Goal: Transaction & Acquisition: Purchase product/service

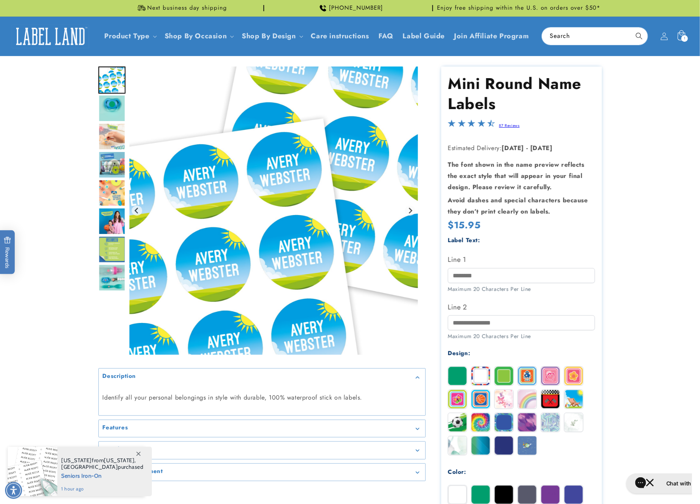
click at [686, 37] on div "1 1 item" at bounding box center [684, 38] width 7 height 7
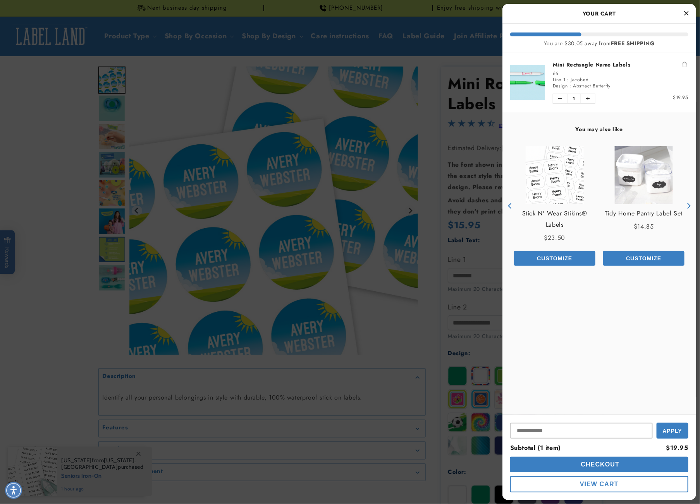
click at [597, 67] on link "Mini Rectangle Name Labels" at bounding box center [620, 65] width 136 height 8
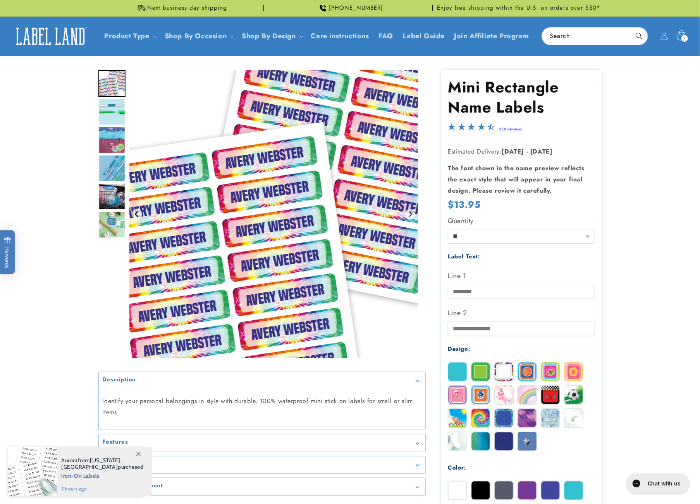
click at [685, 41] on span "1" at bounding box center [684, 38] width 2 height 7
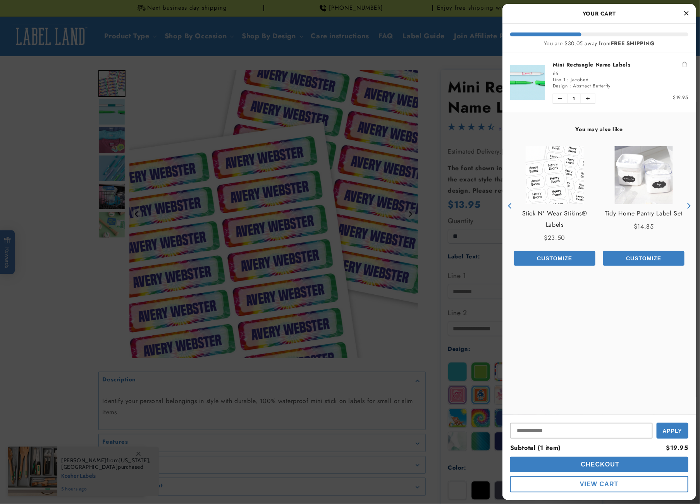
click at [685, 63] on icon "Remove Mini Rectangle Name Labels" at bounding box center [684, 64] width 5 height 5
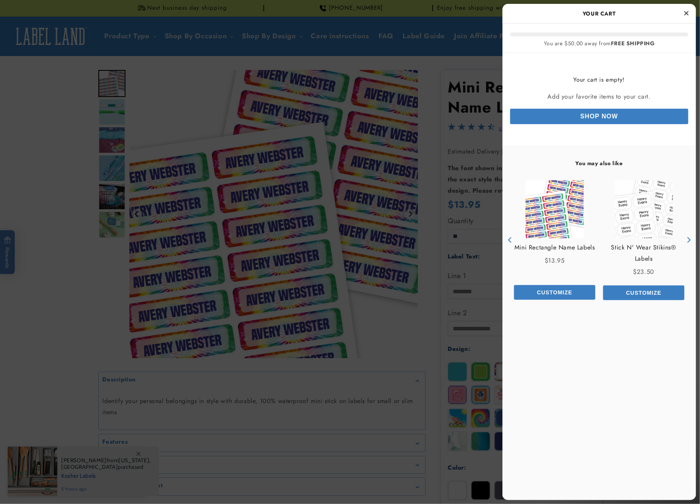
click at [437, 328] on div at bounding box center [350, 252] width 700 height 504
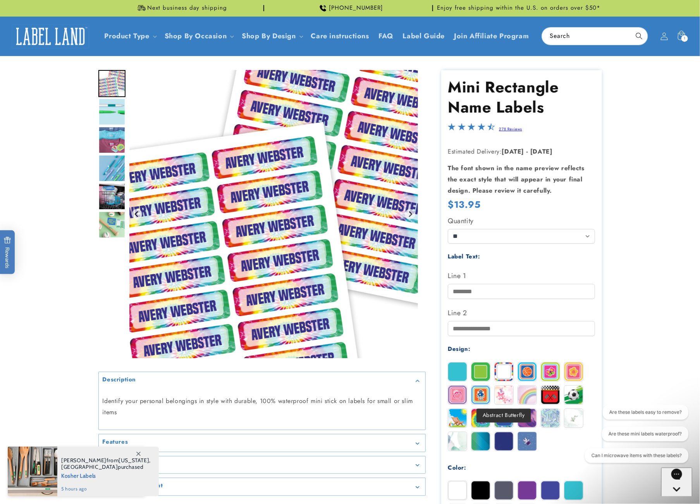
click at [505, 395] on img at bounding box center [503, 395] width 19 height 19
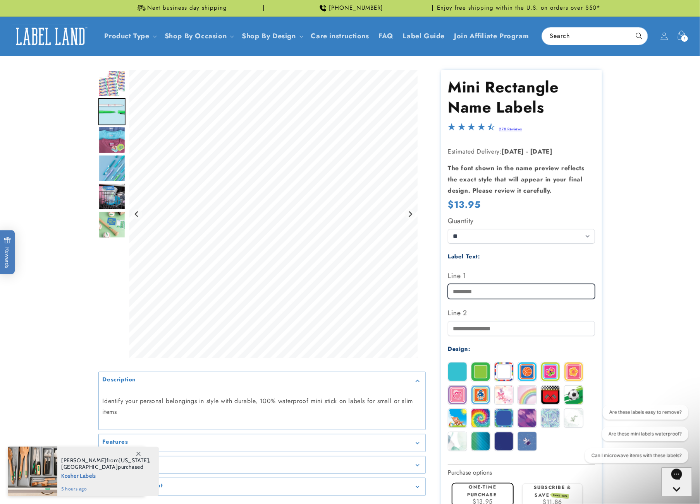
click at [476, 291] on input "Line 1" at bounding box center [521, 291] width 147 height 15
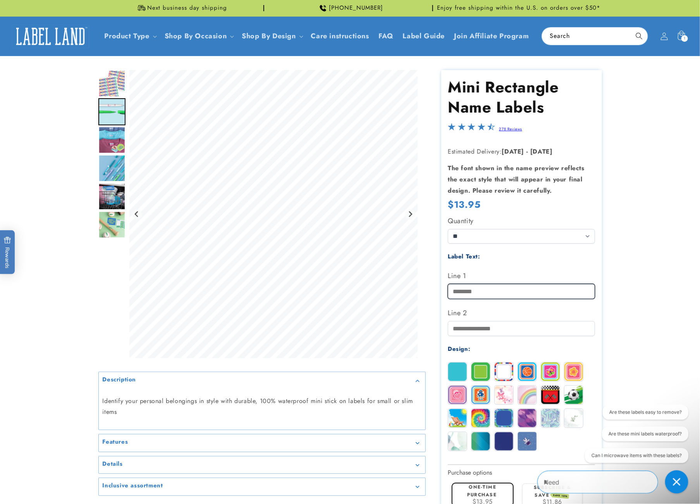
type input "*******"
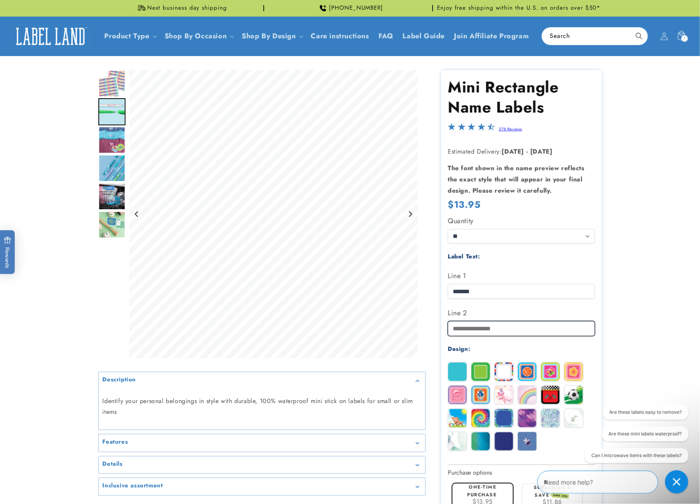
click at [503, 328] on input "Line 2" at bounding box center [521, 328] width 147 height 15
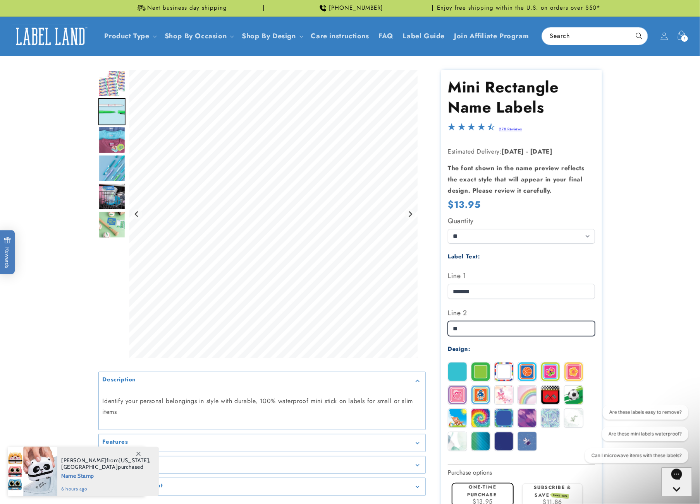
type input "*"
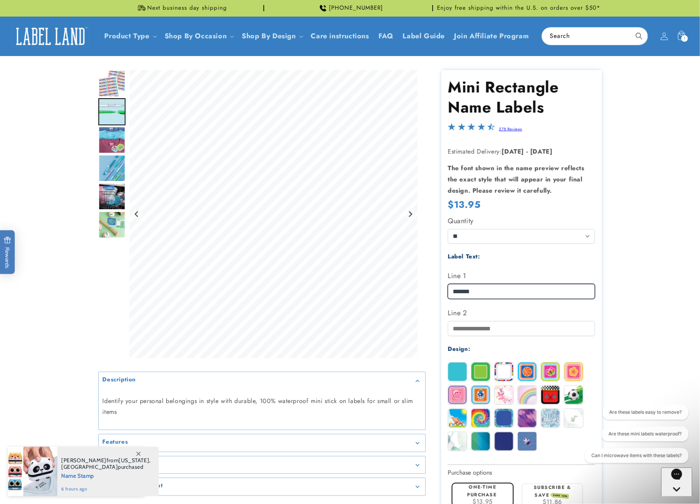
click at [532, 292] on input "*******" at bounding box center [521, 291] width 147 height 15
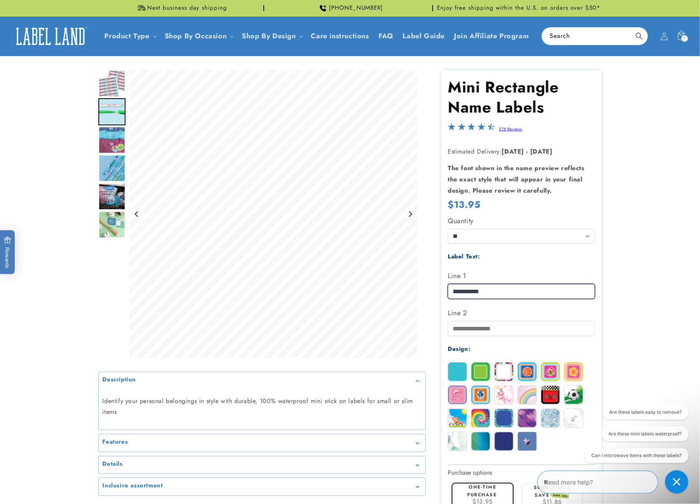
type input "**********"
click at [627, 307] on product-info at bounding box center [350, 343] width 700 height 575
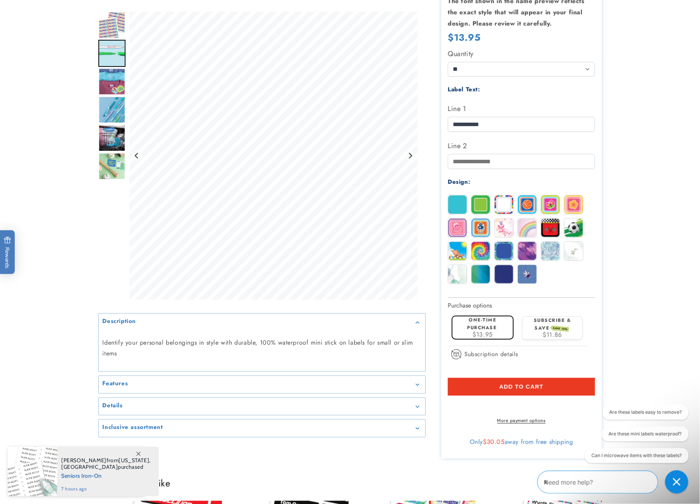
scroll to position [178, 0]
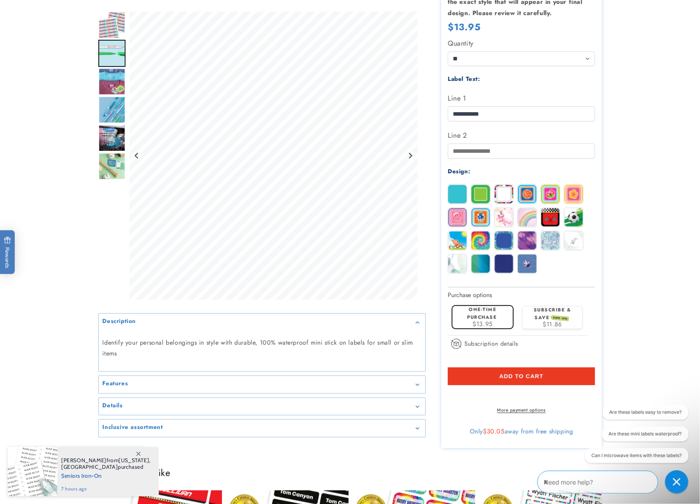
click at [557, 376] on button "Add to cart" at bounding box center [521, 377] width 147 height 18
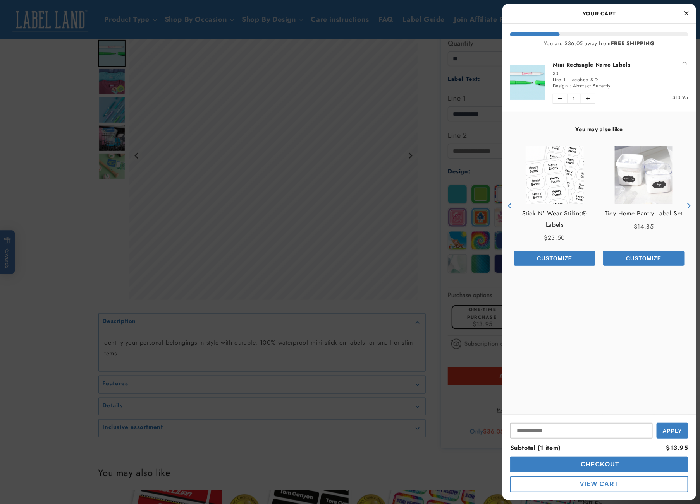
click at [435, 242] on div at bounding box center [350, 252] width 700 height 504
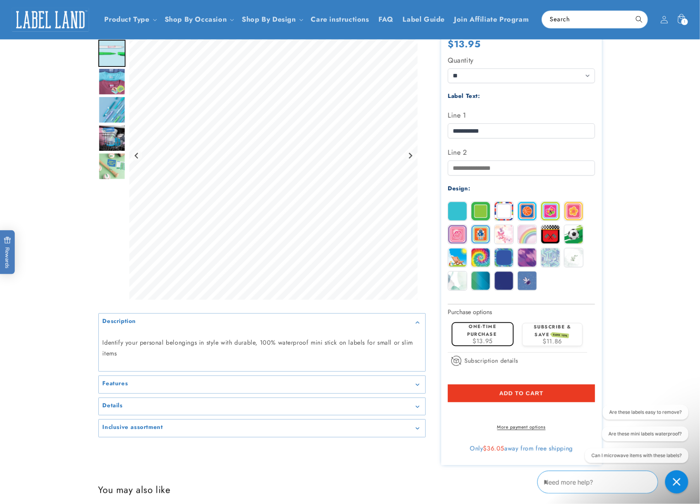
scroll to position [0, 0]
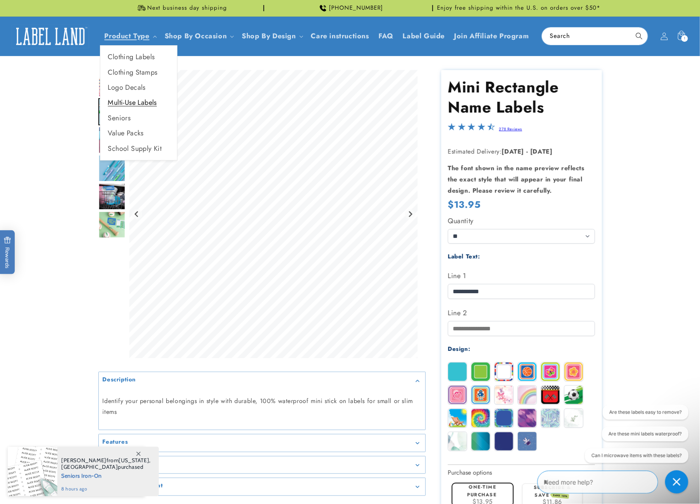
click at [141, 104] on link "Multi-Use Labels" at bounding box center [138, 102] width 77 height 15
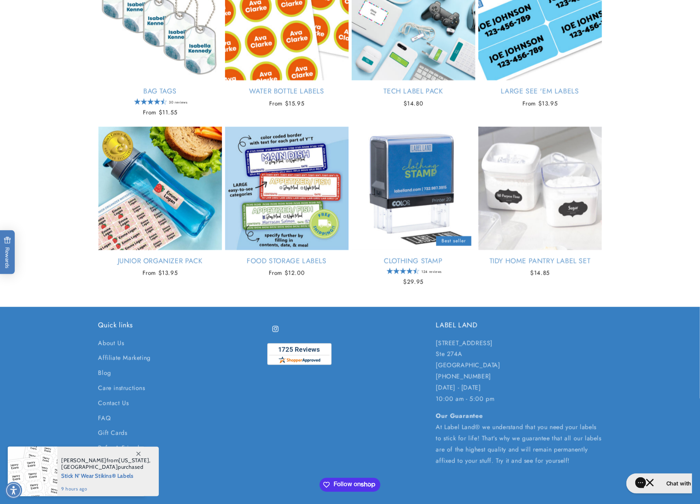
scroll to position [692, 0]
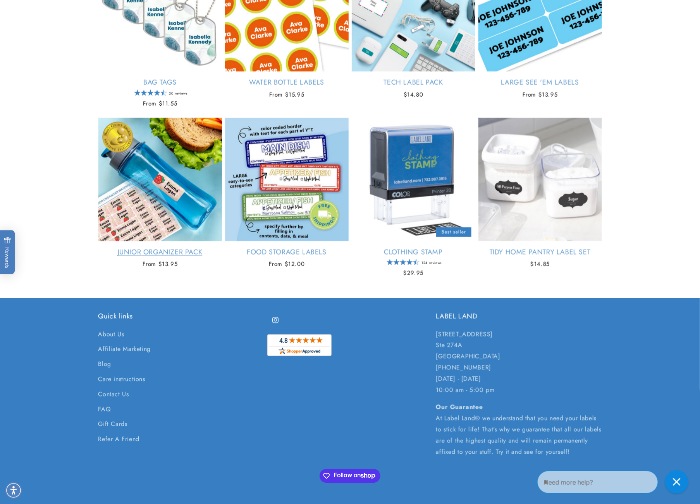
click at [124, 256] on link "Junior Organizer Pack" at bounding box center [160, 252] width 124 height 9
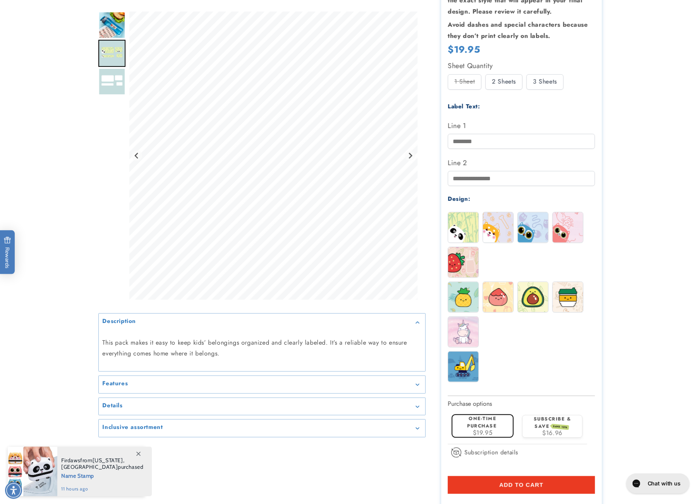
scroll to position [171, 0]
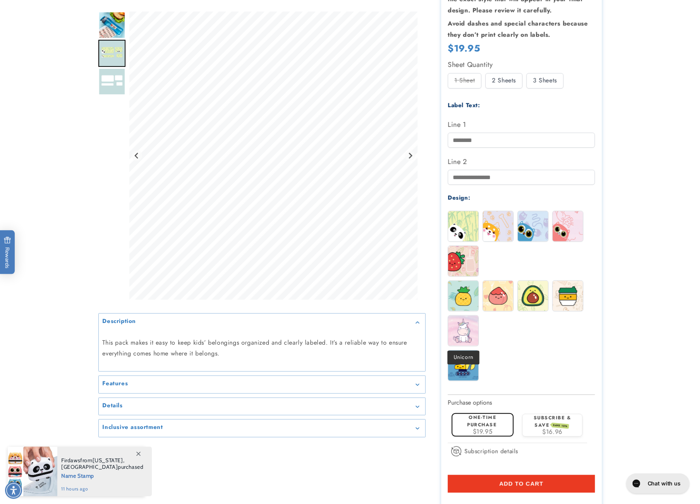
click at [466, 329] on img at bounding box center [463, 331] width 30 height 30
click at [501, 138] on input "Line 1" at bounding box center [521, 140] width 147 height 15
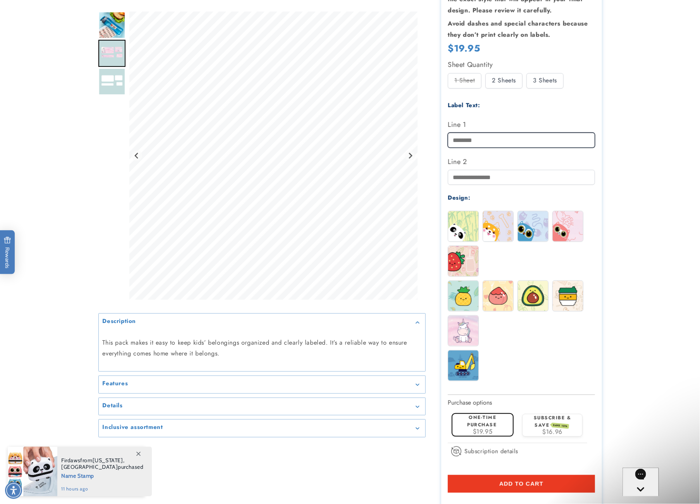
scroll to position [0, 0]
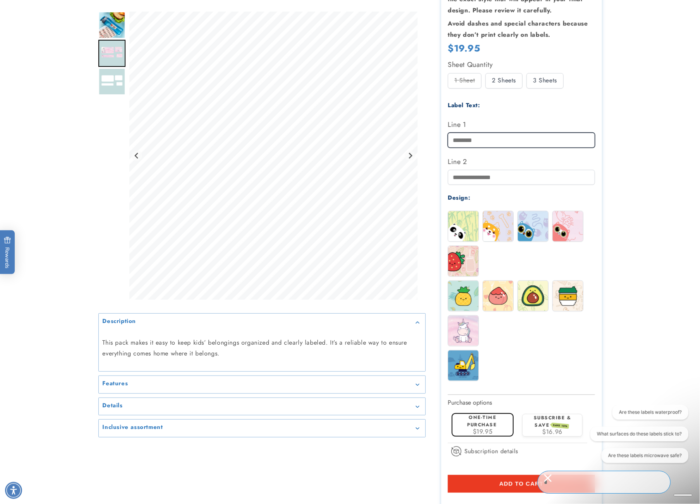
type input "**********"
click at [456, 230] on img at bounding box center [463, 226] width 30 height 30
click at [492, 226] on img at bounding box center [498, 226] width 30 height 30
click at [535, 230] on img at bounding box center [533, 226] width 30 height 30
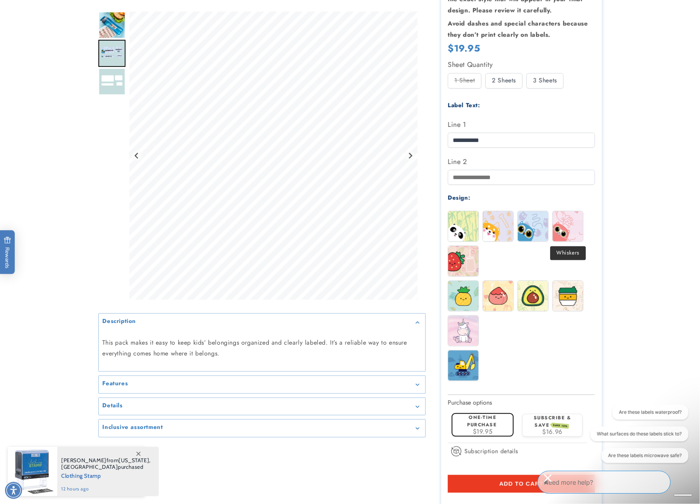
click at [570, 232] on img at bounding box center [567, 226] width 30 height 30
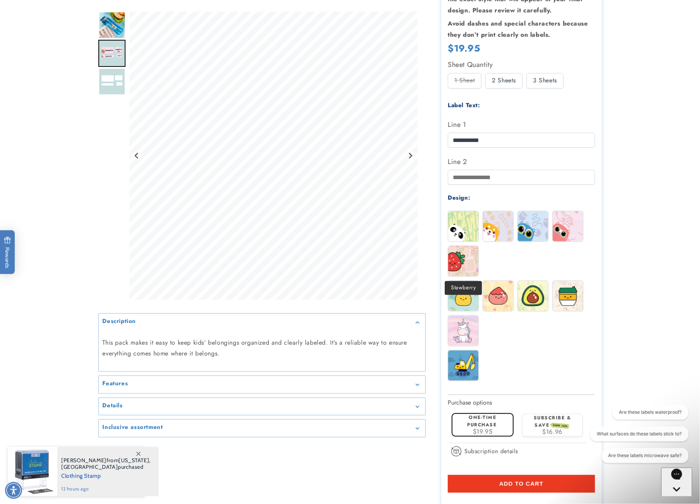
click at [468, 261] on img at bounding box center [463, 261] width 30 height 30
click at [466, 305] on img at bounding box center [463, 296] width 30 height 30
click at [498, 297] on img at bounding box center [498, 296] width 30 height 30
click at [535, 296] on img at bounding box center [533, 296] width 30 height 30
click at [563, 297] on img at bounding box center [567, 296] width 30 height 30
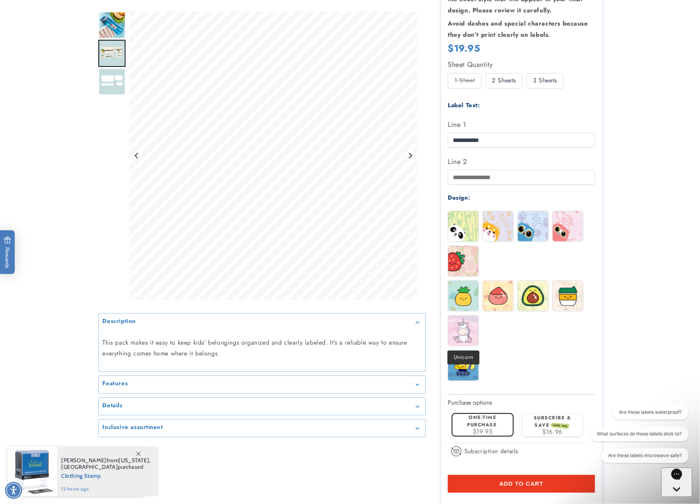
click at [467, 331] on img at bounding box center [463, 331] width 30 height 30
click at [462, 367] on img at bounding box center [463, 366] width 30 height 30
click at [464, 335] on img at bounding box center [463, 331] width 30 height 30
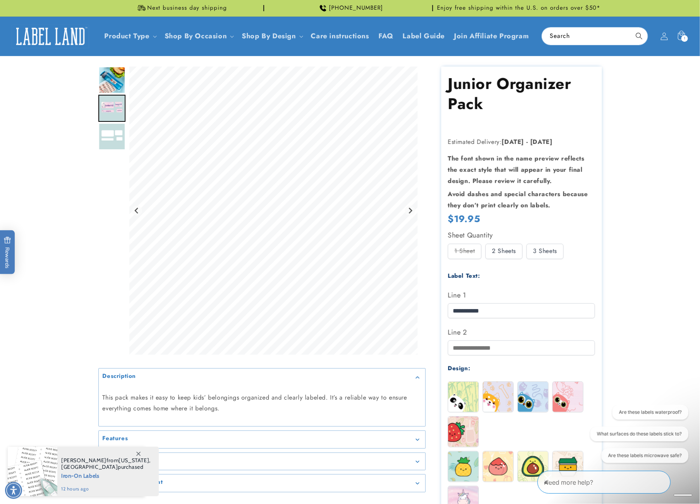
click at [678, 45] on header "Product Type Product Type Clothing Labels Clothing Stamps Logo Decals Multi-Use…" at bounding box center [350, 36] width 700 height 39
click at [680, 41] on icon at bounding box center [681, 36] width 18 height 18
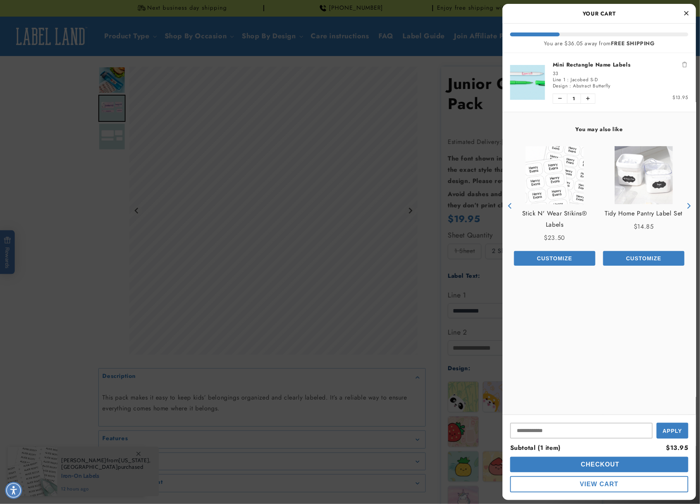
click at [448, 92] on div at bounding box center [350, 252] width 700 height 504
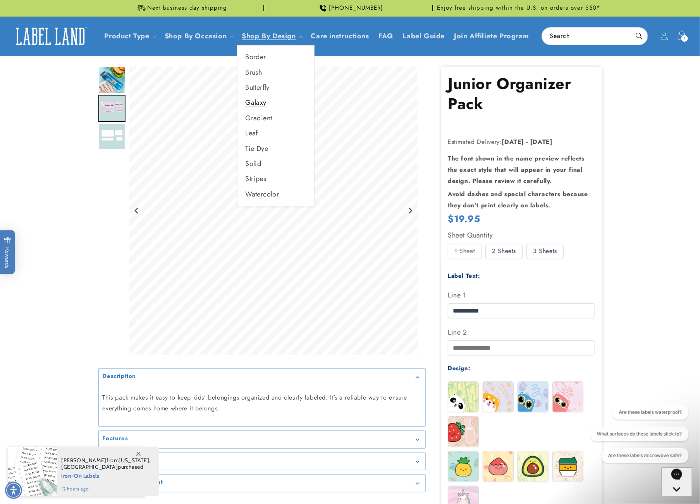
click at [266, 101] on link "Galaxy" at bounding box center [275, 102] width 77 height 15
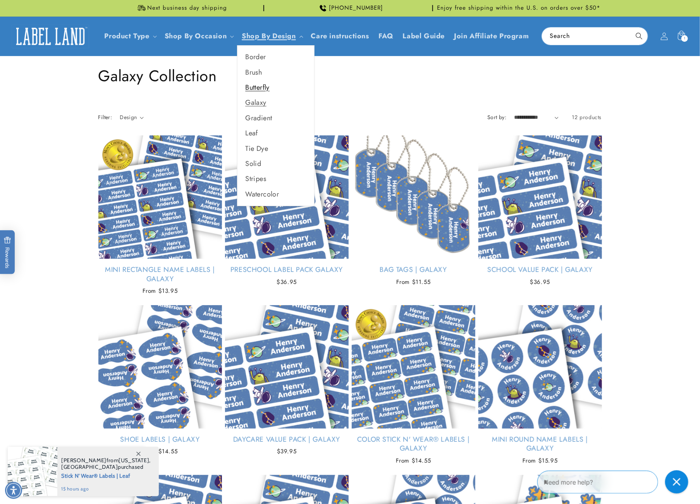
click at [269, 82] on link "Butterfly" at bounding box center [275, 87] width 77 height 15
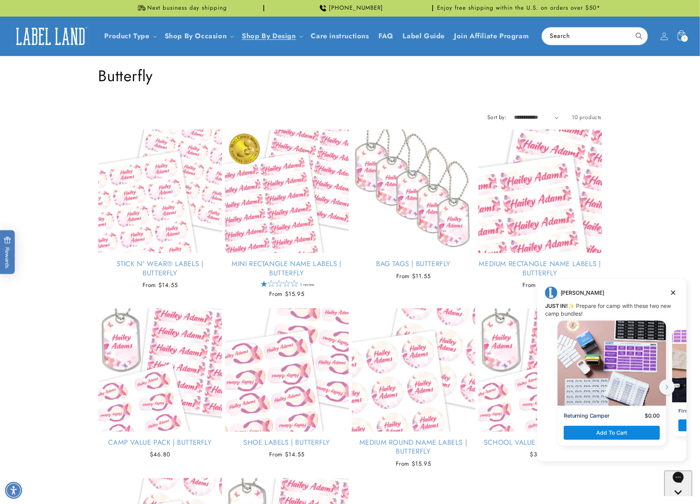
click at [682, 38] on div "1 1 item" at bounding box center [684, 38] width 7 height 7
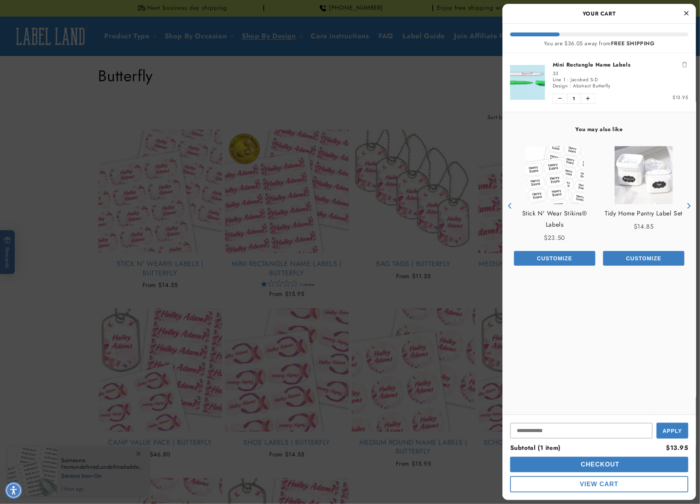
click at [403, 62] on div at bounding box center [350, 252] width 700 height 504
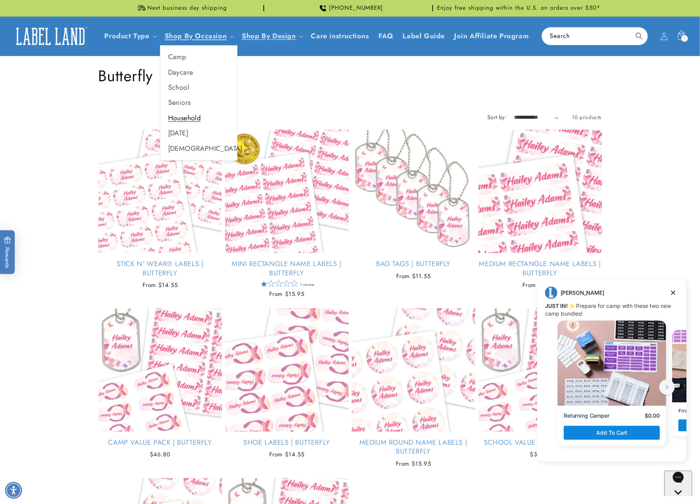
click at [214, 116] on link "Household" at bounding box center [198, 118] width 77 height 15
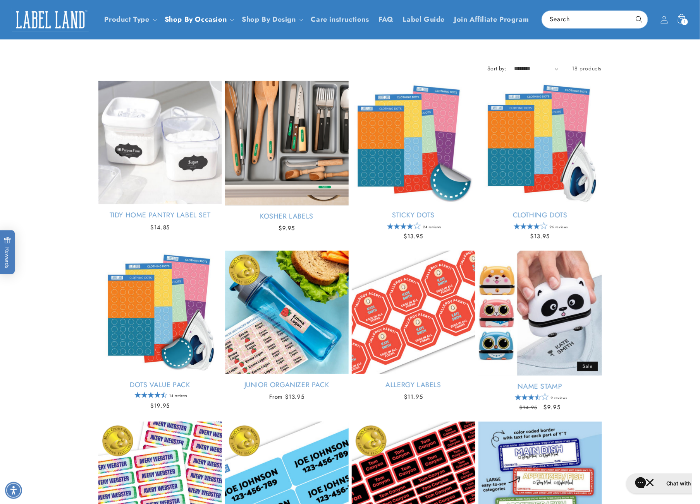
scroll to position [43, 0]
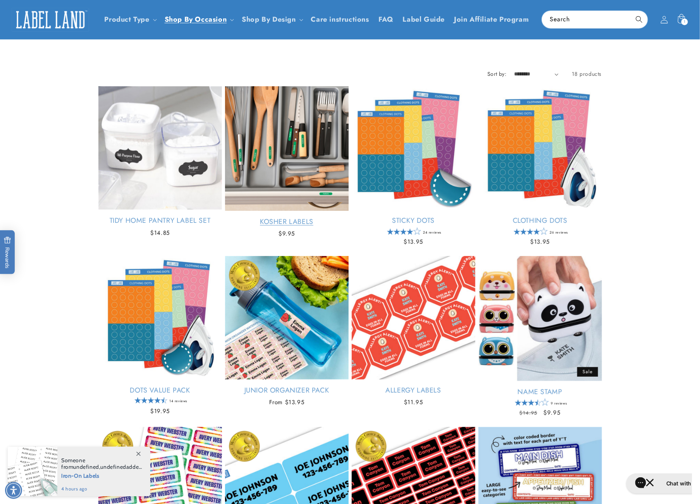
click at [285, 218] on link "Kosher Labels" at bounding box center [287, 222] width 124 height 9
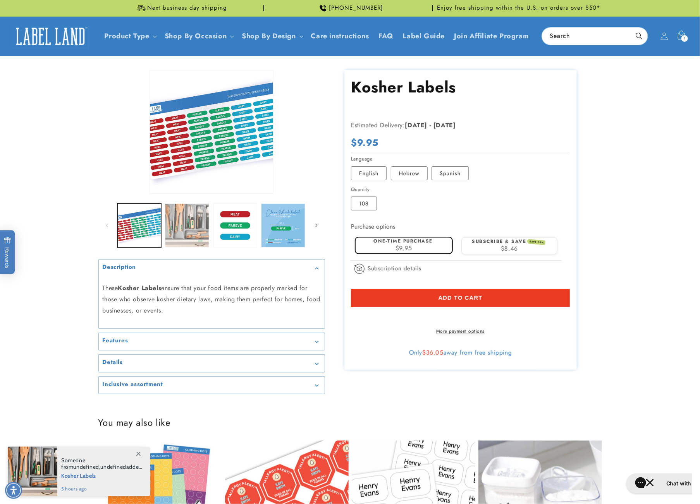
click at [178, 240] on button "Load image 2 in gallery view" at bounding box center [187, 226] width 44 height 44
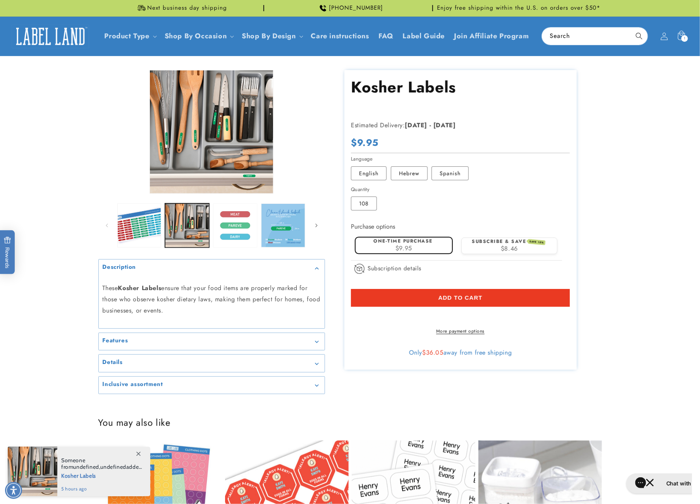
click at [227, 235] on button "Load image 5 in gallery view" at bounding box center [235, 226] width 44 height 44
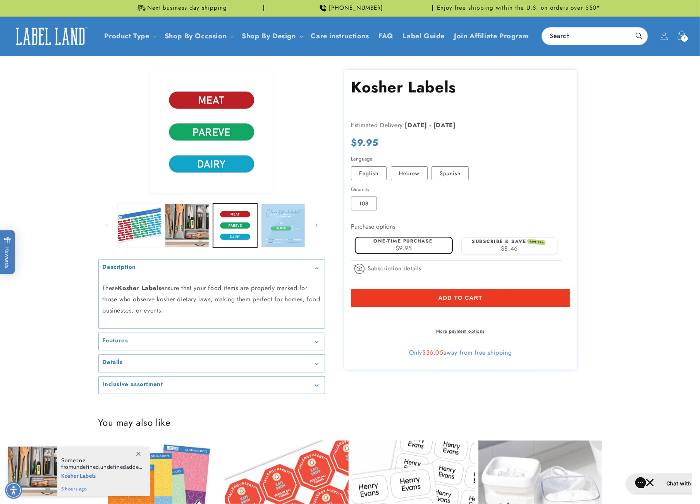
click at [284, 232] on button "Load image 6 in gallery view" at bounding box center [283, 226] width 44 height 44
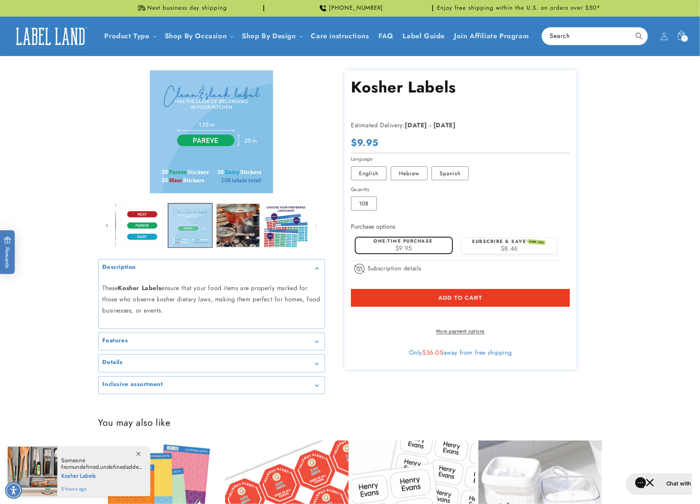
scroll to position [0, 95]
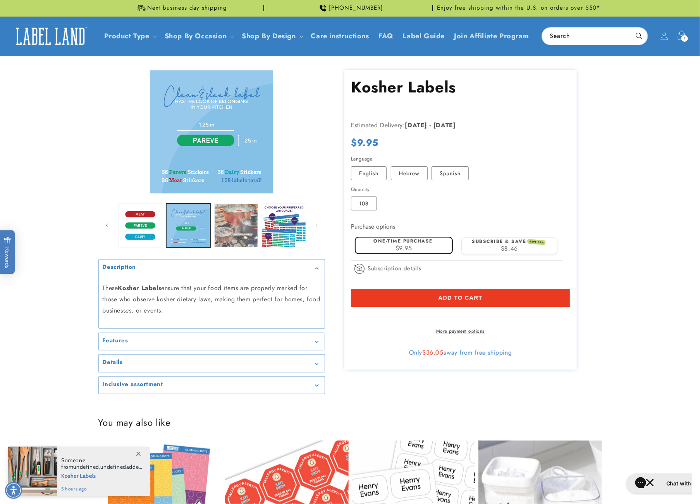
click at [252, 231] on button "Load image 7 in gallery view" at bounding box center [236, 226] width 44 height 44
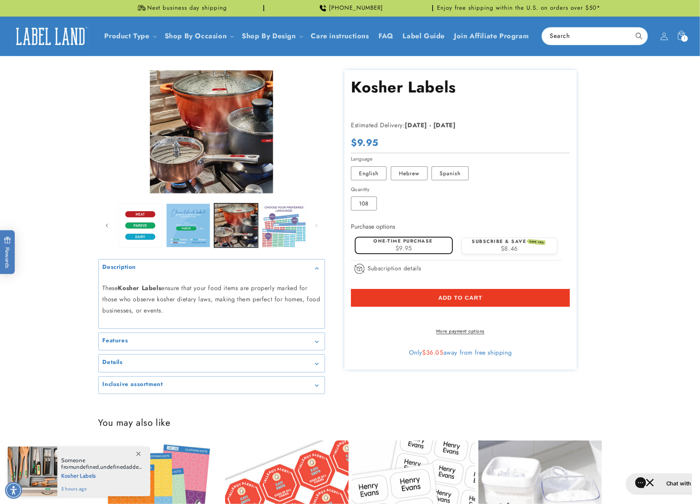
click at [271, 232] on button "Load image 8 in gallery view" at bounding box center [284, 226] width 44 height 44
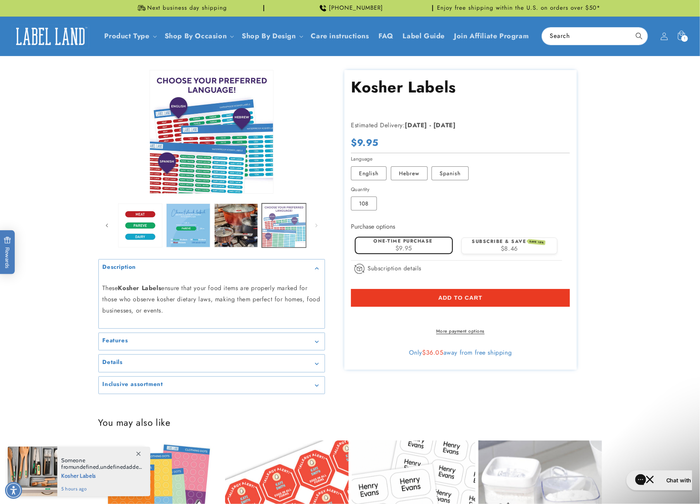
scroll to position [0, 0]
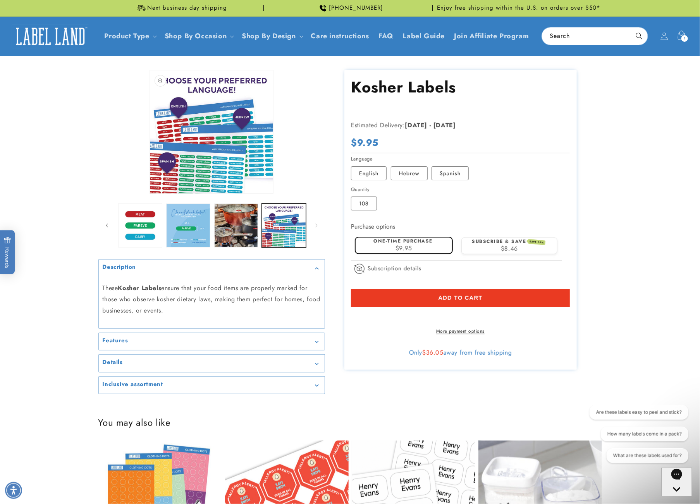
click at [150, 194] on button "Open media 6 in modal" at bounding box center [150, 194] width 0 height 0
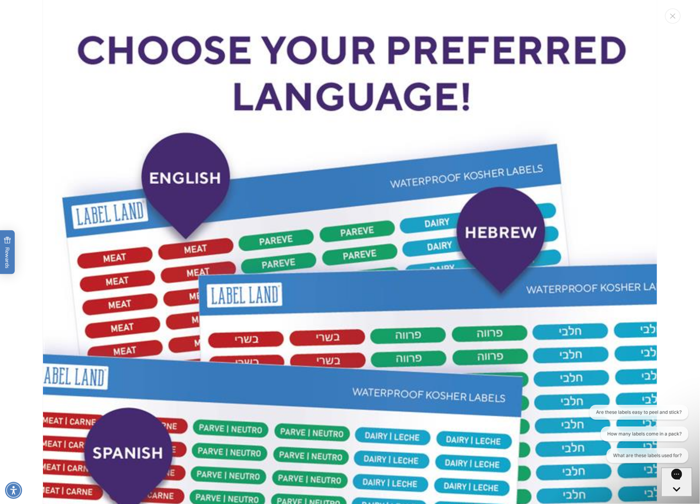
scroll to position [3119, 0]
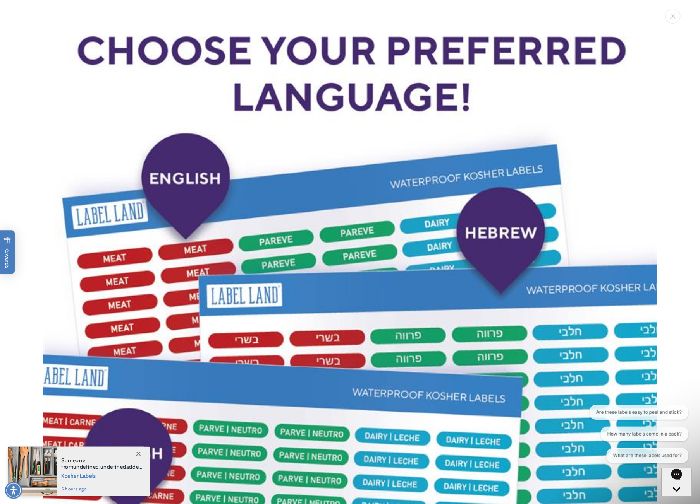
click at [329, 80] on img "Media gallery" at bounding box center [350, 306] width 614 height 614
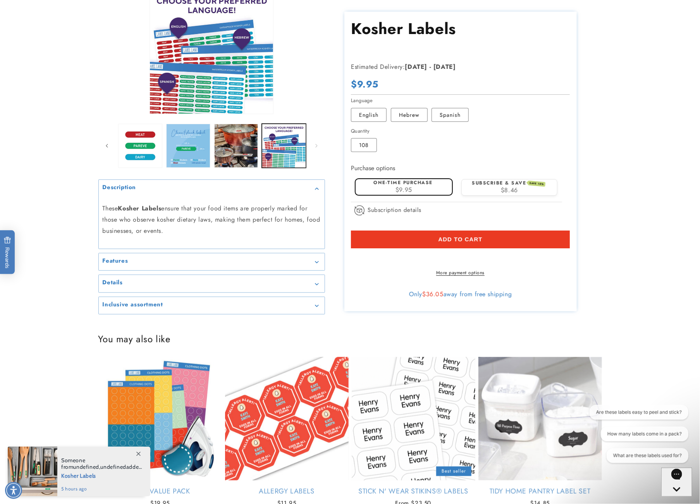
scroll to position [0, 0]
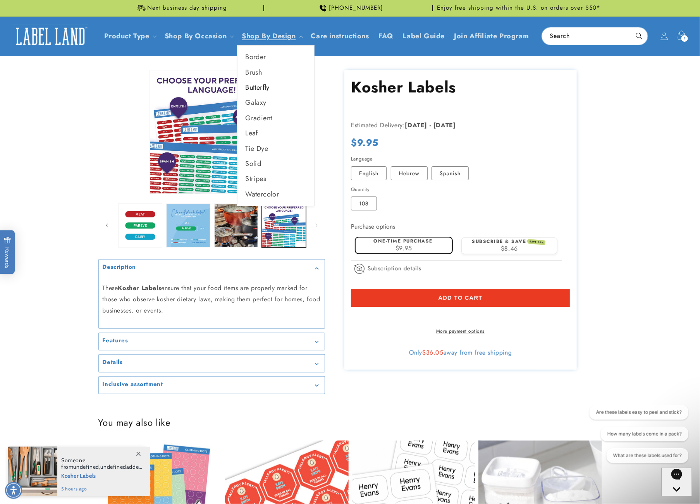
click at [262, 86] on link "Butterfly" at bounding box center [275, 87] width 77 height 15
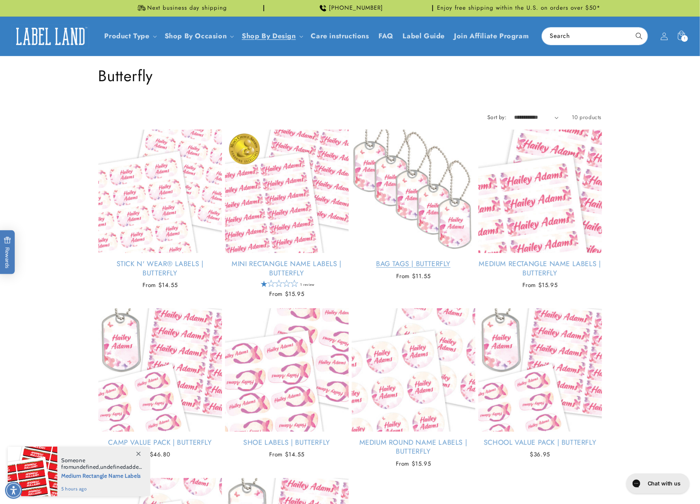
click at [439, 260] on link "Bag Tags | Butterfly" at bounding box center [414, 264] width 124 height 9
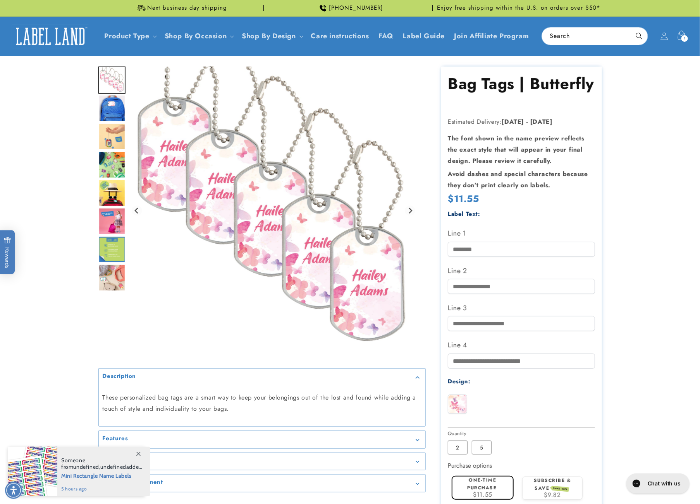
click at [108, 102] on img "Go to slide 2" at bounding box center [111, 108] width 27 height 27
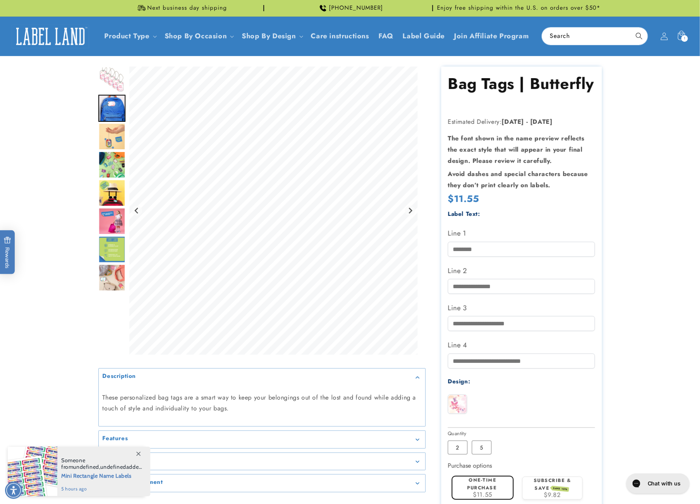
click at [110, 142] on img "Go to slide 3" at bounding box center [111, 136] width 27 height 27
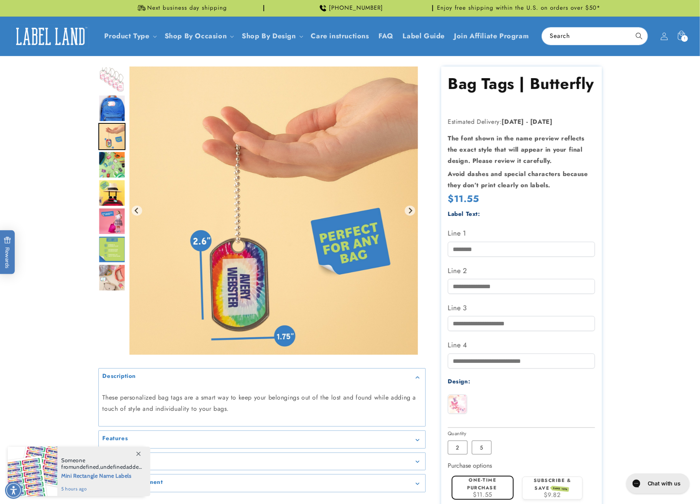
click at [111, 165] on img "Go to slide 4" at bounding box center [111, 164] width 27 height 27
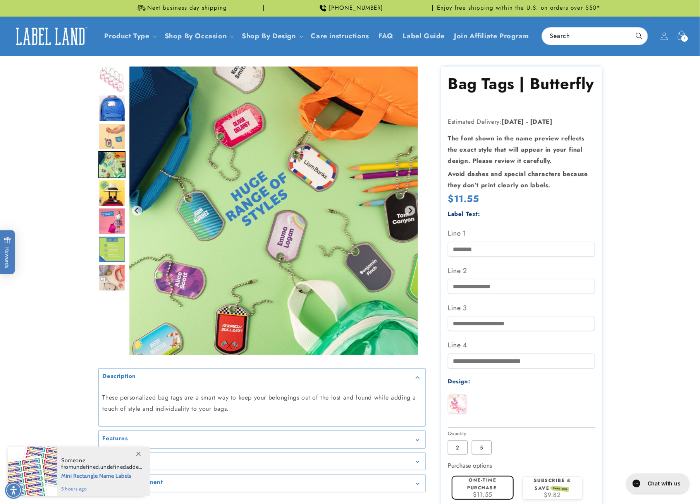
click at [112, 196] on img "Go to slide 5" at bounding box center [111, 193] width 27 height 27
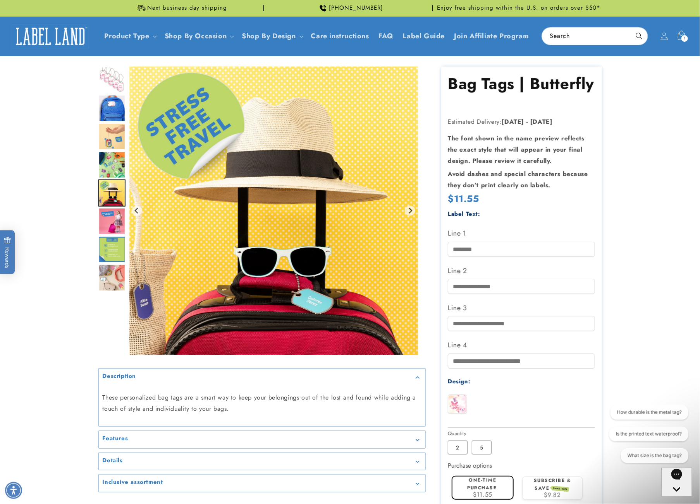
click at [114, 221] on img "Go to slide 6" at bounding box center [111, 221] width 27 height 27
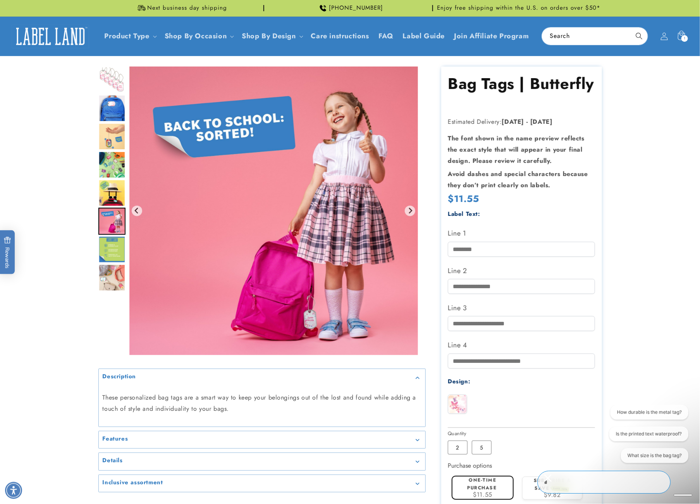
click at [115, 244] on img "Go to slide 7" at bounding box center [111, 249] width 27 height 27
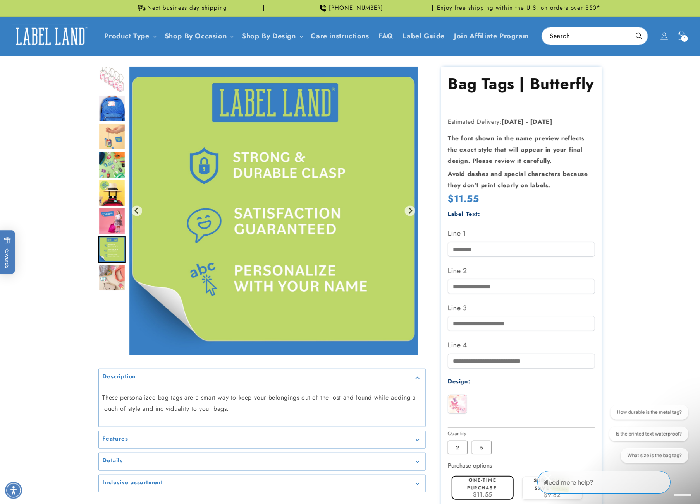
click at [114, 281] on img "Go to slide 8" at bounding box center [111, 277] width 27 height 27
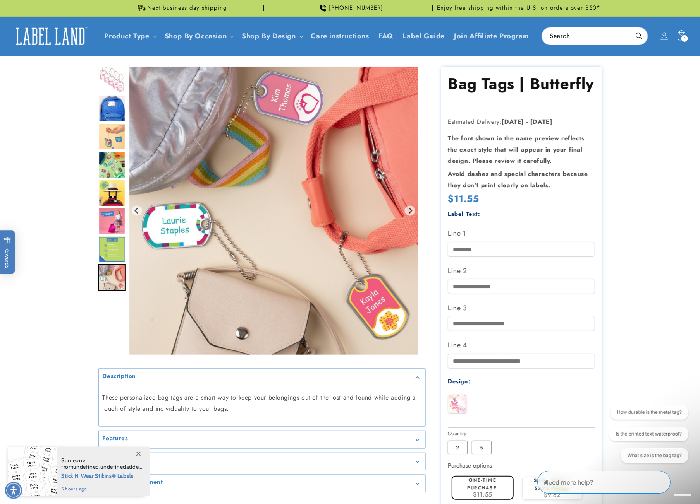
click at [686, 36] on div "1 1 item" at bounding box center [684, 38] width 7 height 7
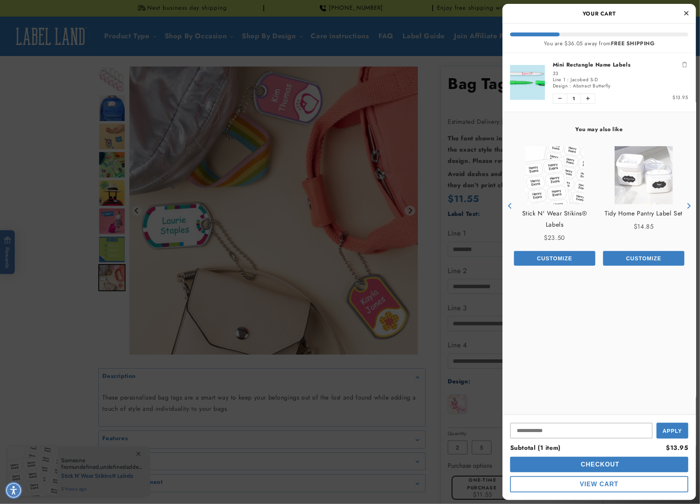
click at [614, 66] on link "Mini Rectangle Name Labels" at bounding box center [620, 65] width 136 height 8
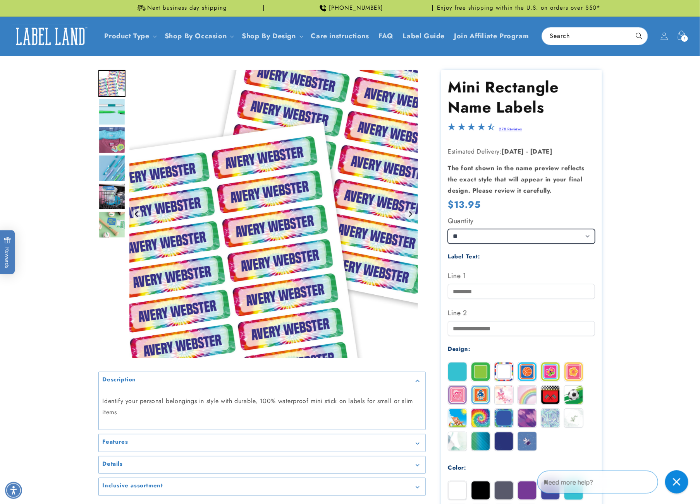
click at [519, 240] on select "** ** **" at bounding box center [521, 236] width 147 height 14
select select "**"
click at [448, 229] on select "** ** **" at bounding box center [521, 236] width 147 height 14
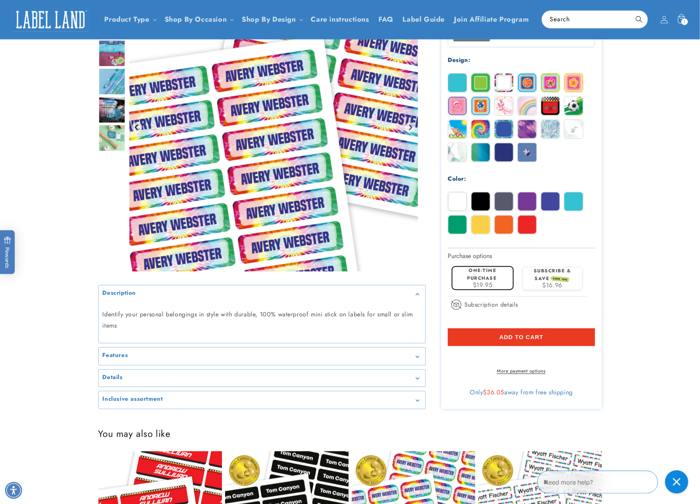
scroll to position [256, 0]
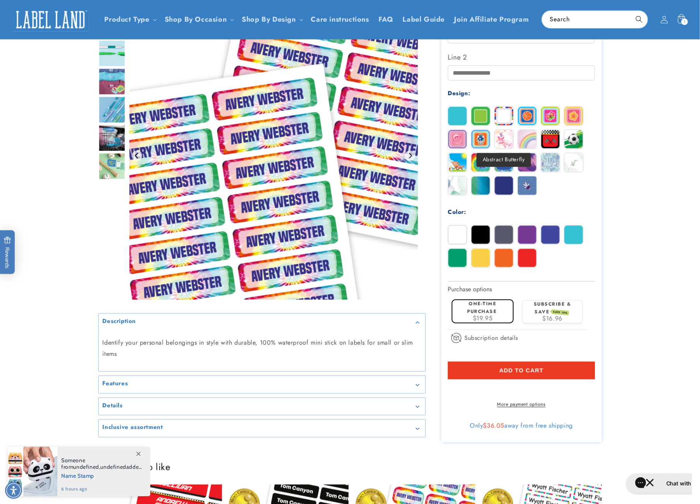
click at [504, 132] on img at bounding box center [503, 139] width 19 height 19
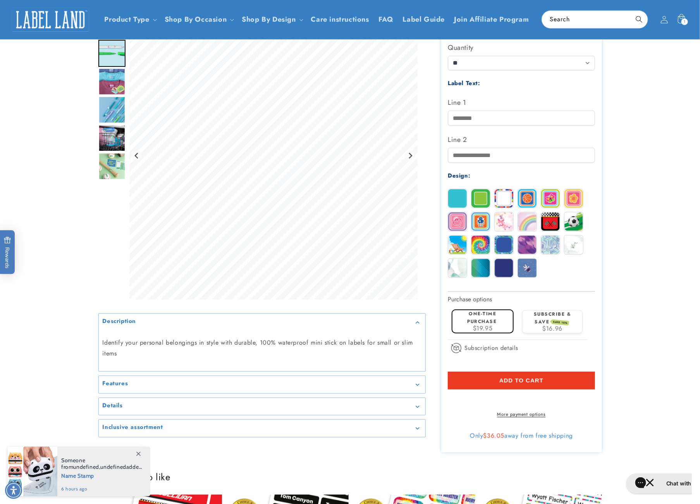
scroll to position [146, 0]
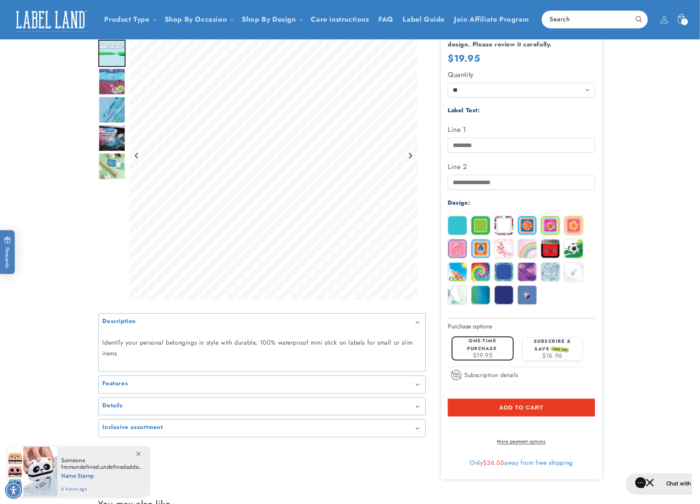
click at [504, 136] on div "Line 1" at bounding box center [521, 138] width 147 height 29
click at [504, 145] on input "Line 1" at bounding box center [521, 145] width 147 height 15
type input "**********"
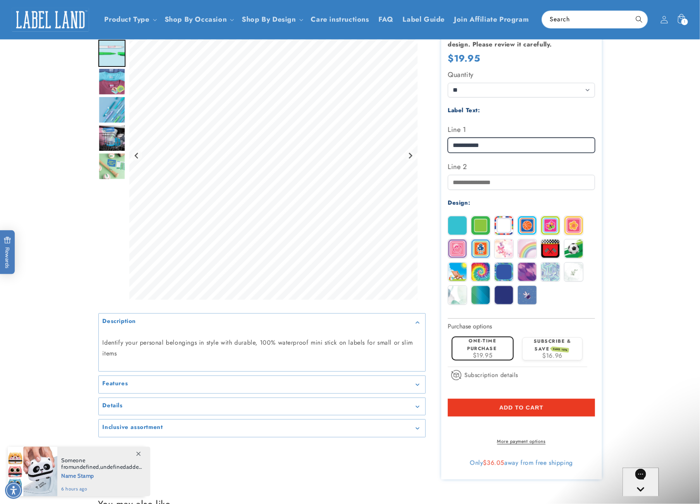
scroll to position [0, 0]
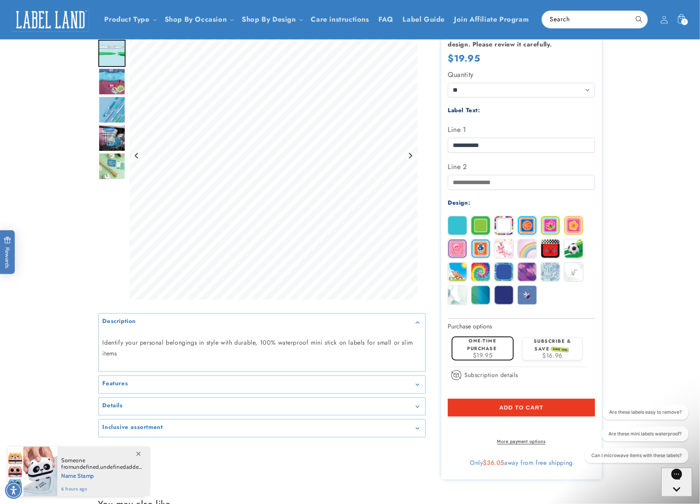
click at [526, 412] on button "Add to cart" at bounding box center [521, 408] width 147 height 18
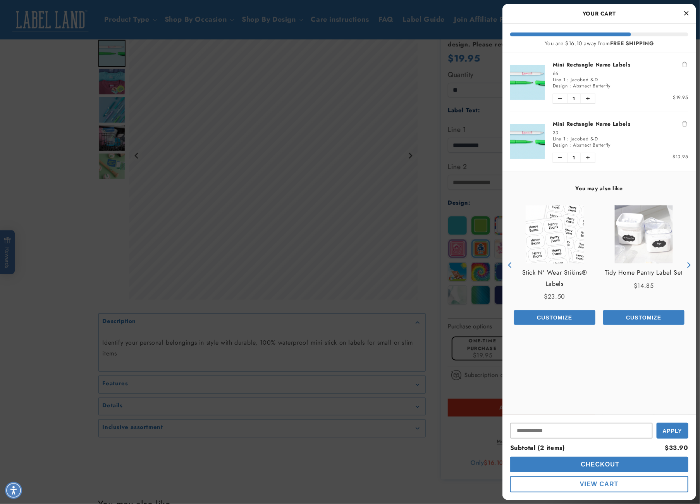
click at [688, 122] on ul "Mini Rectangle Name Labels 66 Line 1 : Jacobed S-D Design : Abstract Butterfly …" at bounding box center [599, 112] width 194 height 118
click at [683, 122] on icon "Remove Mini Rectangle Name Labels" at bounding box center [684, 123] width 5 height 5
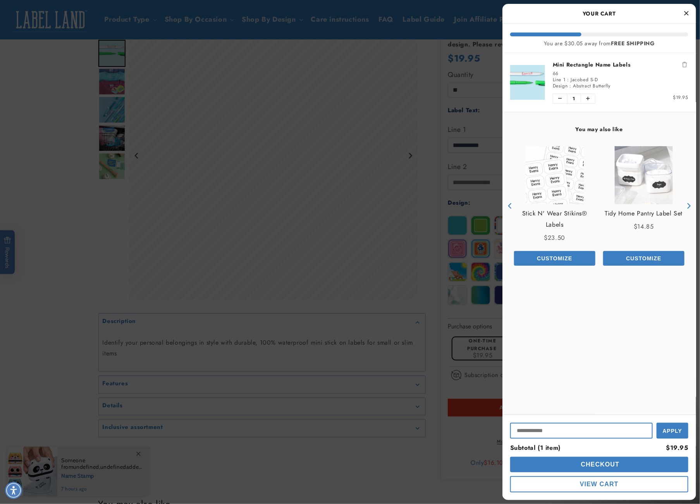
click at [556, 436] on input "Input Discount" at bounding box center [581, 431] width 142 height 16
click at [572, 464] on button "Checkout" at bounding box center [599, 464] width 178 height 15
